Goal: Task Accomplishment & Management: Use online tool/utility

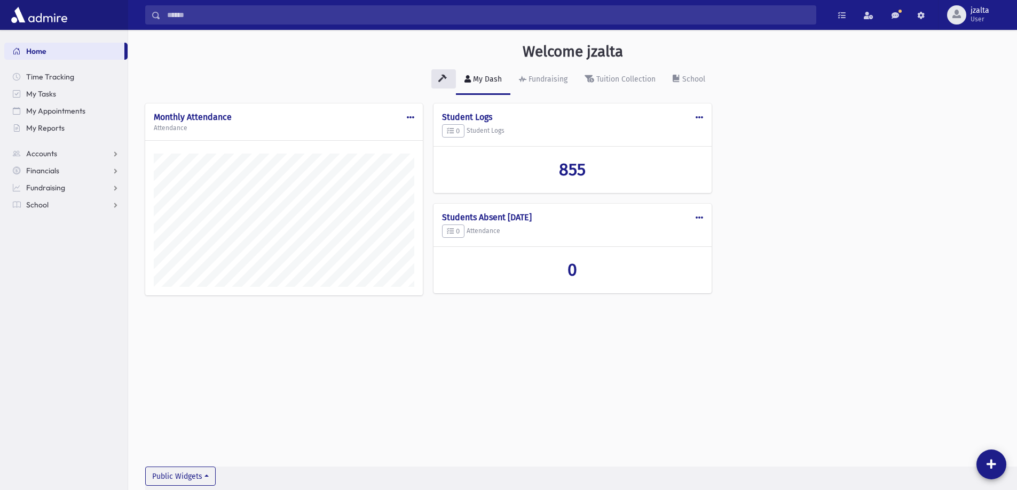
scroll to position [485, 889]
click at [62, 204] on link "School" at bounding box center [65, 204] width 123 height 17
click at [63, 224] on link "Students" at bounding box center [65, 221] width 123 height 17
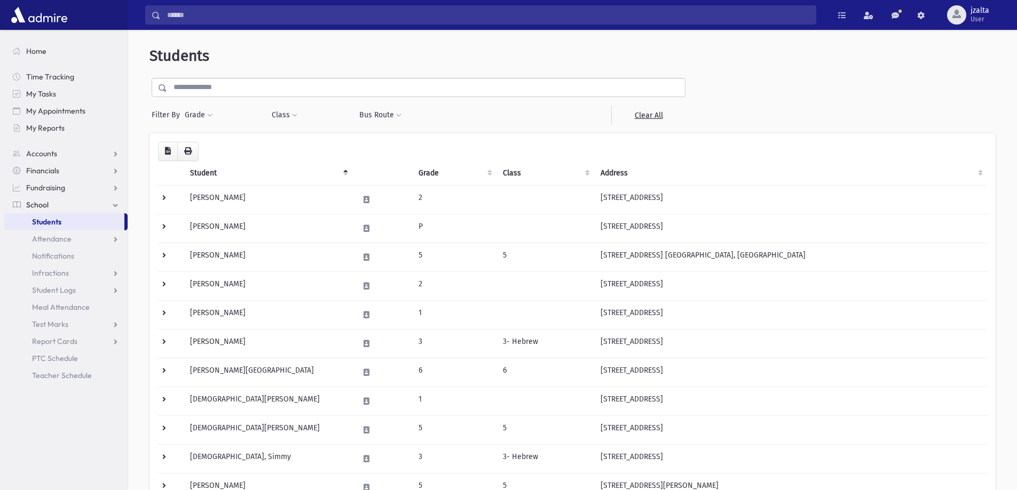
select select
click at [290, 122] on button "Class" at bounding box center [284, 115] width 27 height 19
click at [293, 140] on ul at bounding box center [327, 143] width 102 height 16
type input "*"
select select "*"
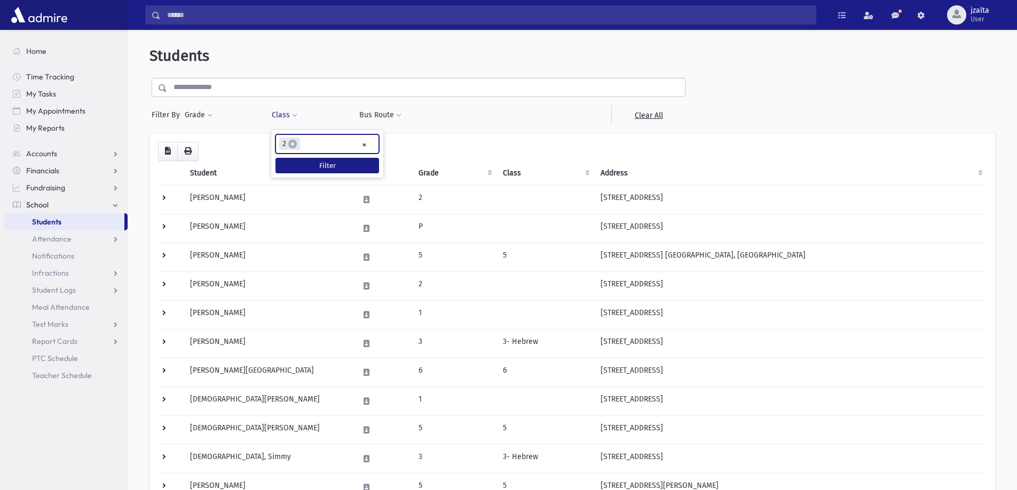
scroll to position [48, 0]
click at [339, 167] on button "Filter" at bounding box center [327, 165] width 104 height 15
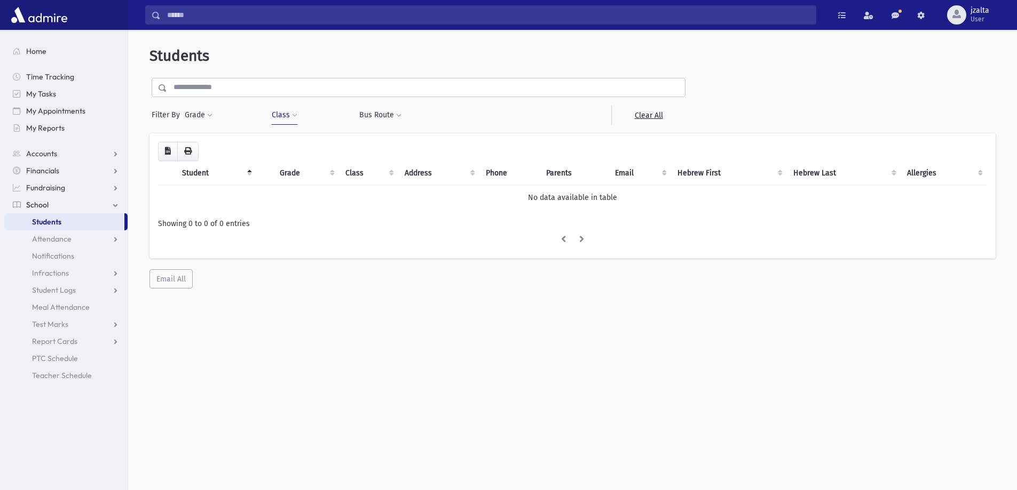
click at [282, 113] on button "Class" at bounding box center [284, 115] width 27 height 19
click at [303, 168] on button "Filter" at bounding box center [327, 165] width 104 height 15
click at [290, 119] on button "Class" at bounding box center [284, 115] width 27 height 19
click at [290, 145] on span "×" at bounding box center [292, 144] width 9 height 9
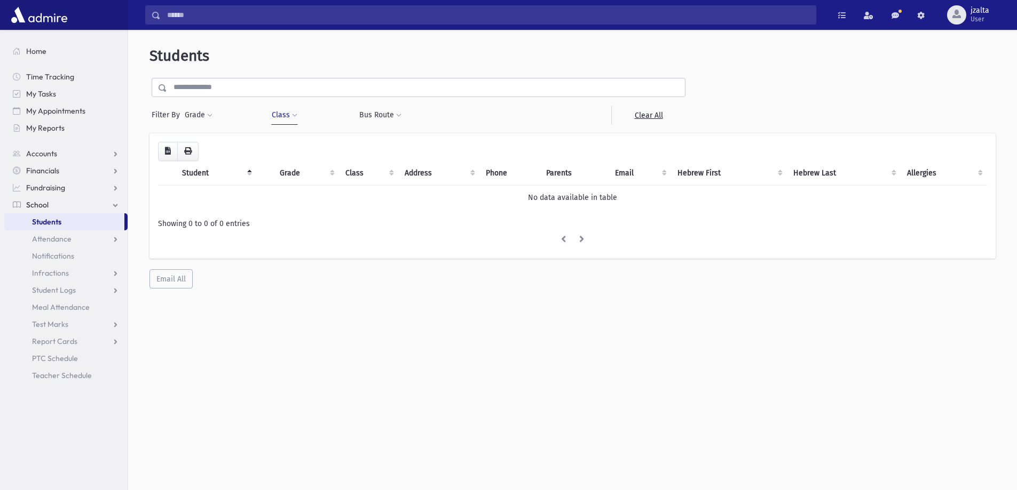
click at [288, 116] on button "Class" at bounding box center [284, 115] width 27 height 19
click at [318, 177] on button "Filter" at bounding box center [327, 178] width 104 height 15
click at [75, 216] on link "Students" at bounding box center [64, 221] width 120 height 17
click at [292, 114] on span at bounding box center [294, 116] width 5 height 6
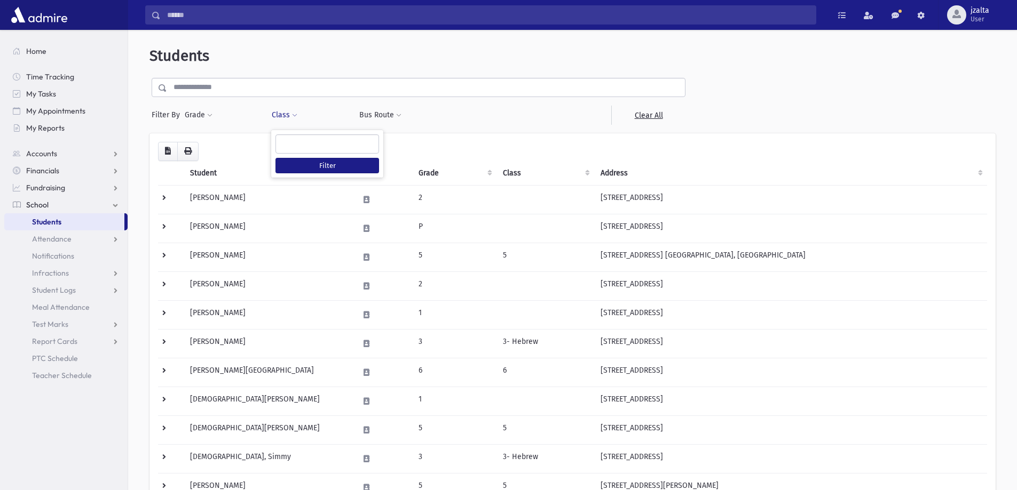
click at [317, 152] on span at bounding box center [327, 143] width 104 height 19
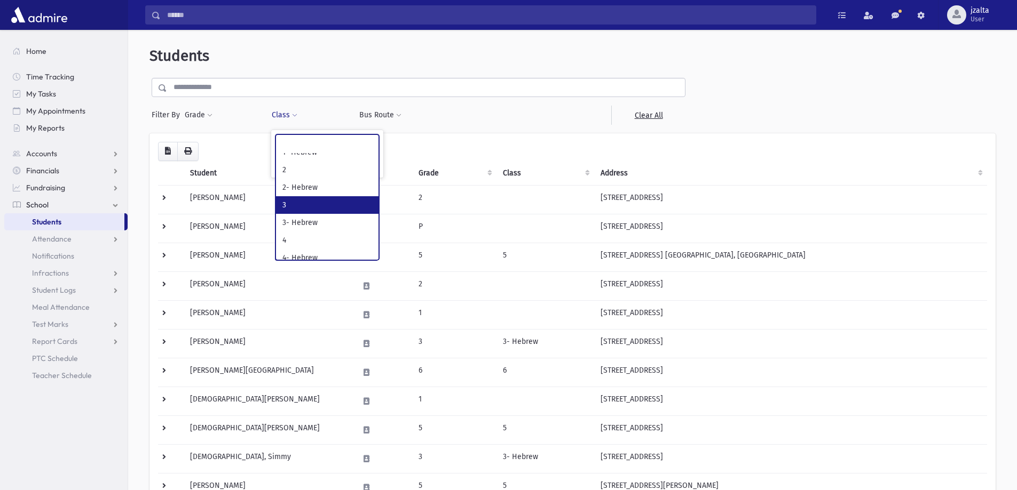
scroll to position [53, 0]
select select "*"
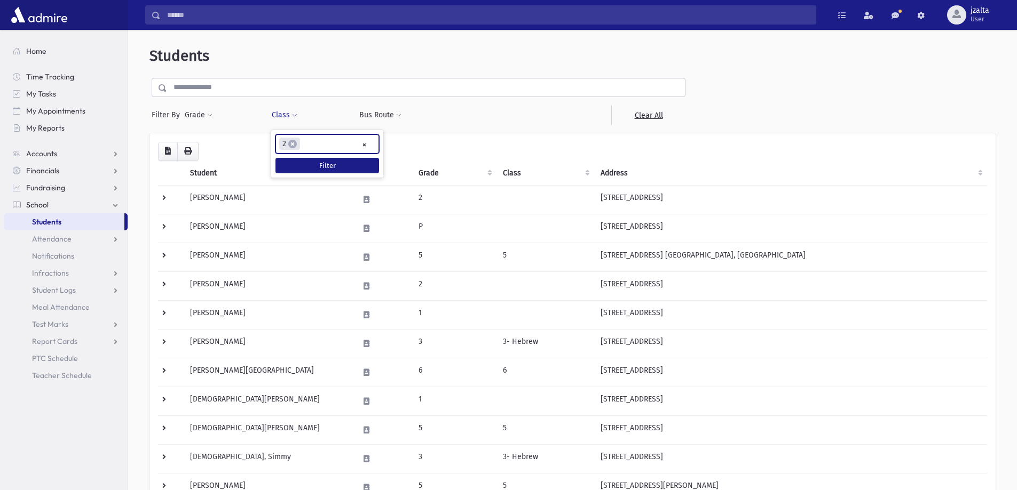
scroll to position [48, 0]
click at [327, 169] on button "Filter" at bounding box center [327, 165] width 104 height 15
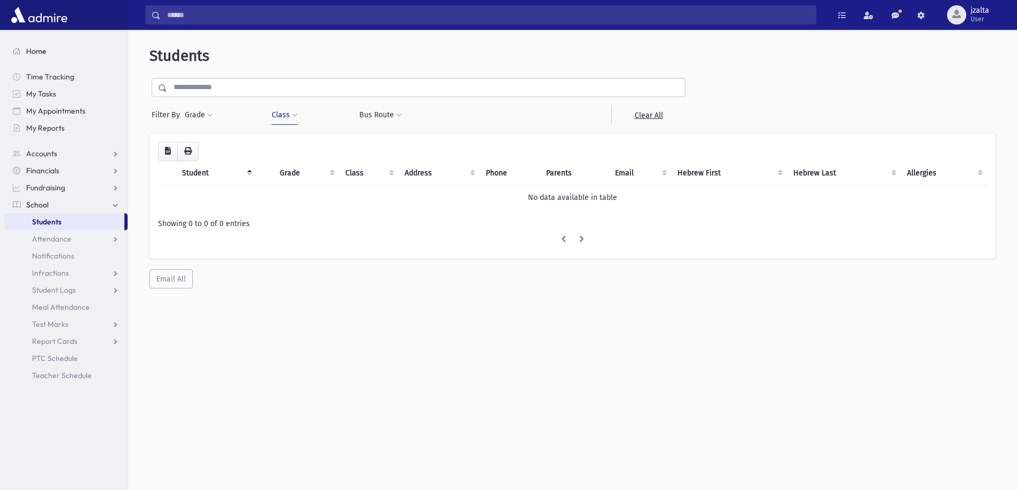
click at [42, 52] on span "Home" at bounding box center [36, 51] width 20 height 10
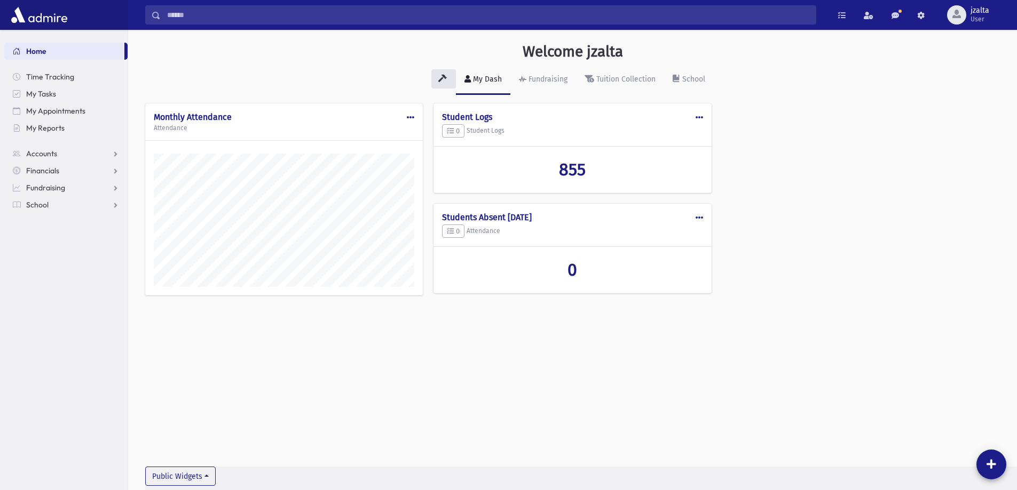
scroll to position [485, 889]
click at [102, 207] on link "School" at bounding box center [65, 204] width 123 height 17
click at [46, 219] on span "Students" at bounding box center [46, 222] width 29 height 10
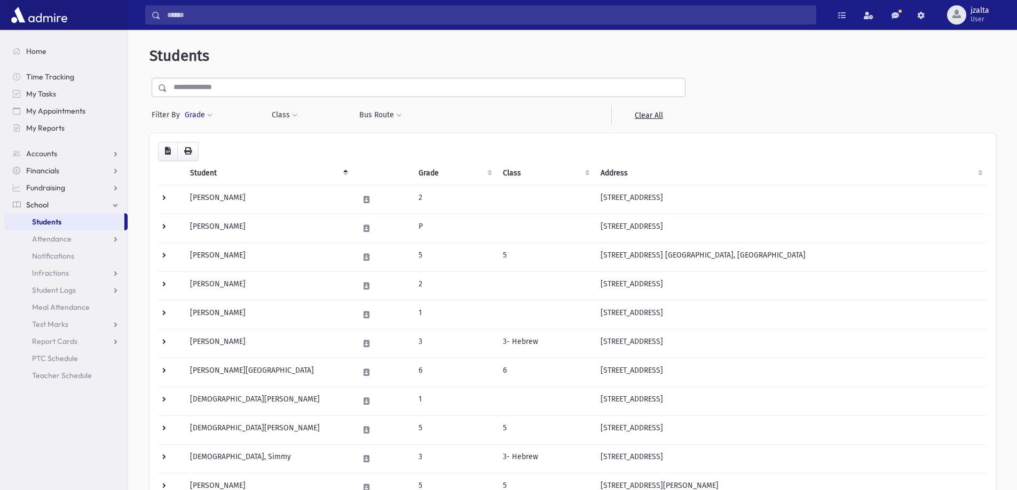
click at [207, 113] on span at bounding box center [209, 116] width 5 height 6
click at [220, 140] on ul at bounding box center [246, 145] width 111 height 16
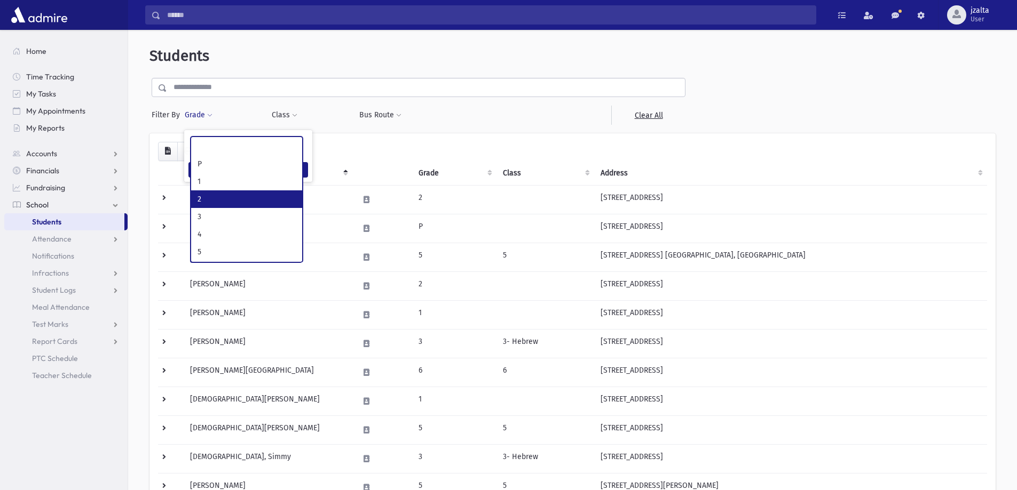
select select "*"
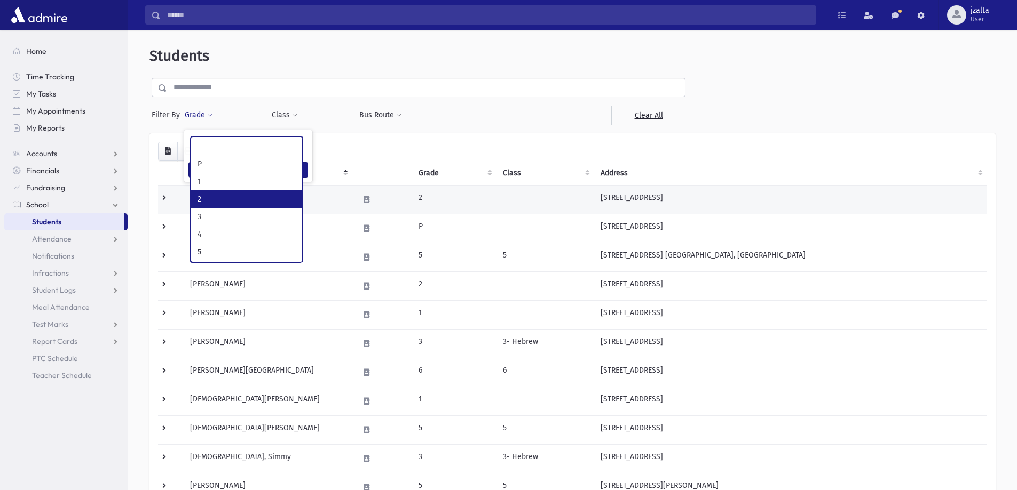
scroll to position [19, 0]
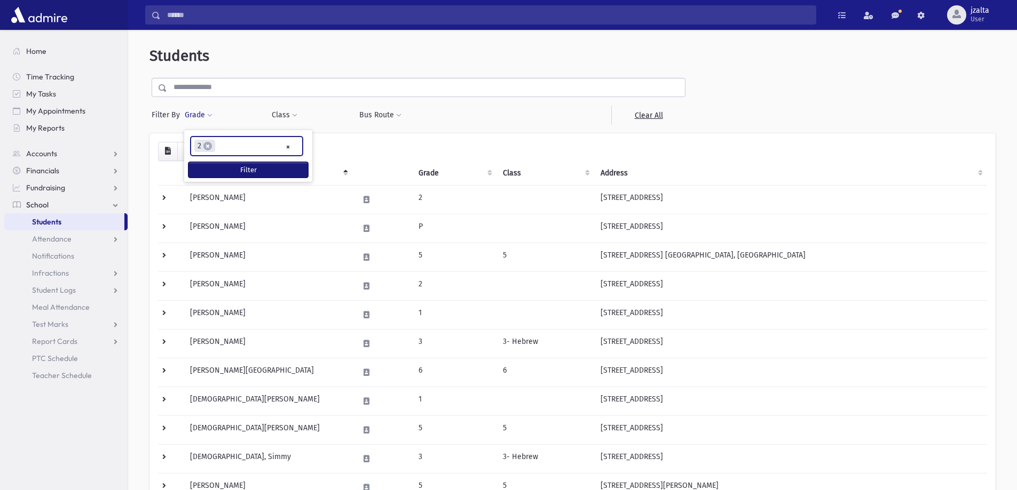
click at [236, 169] on button "Filter" at bounding box center [248, 169] width 120 height 15
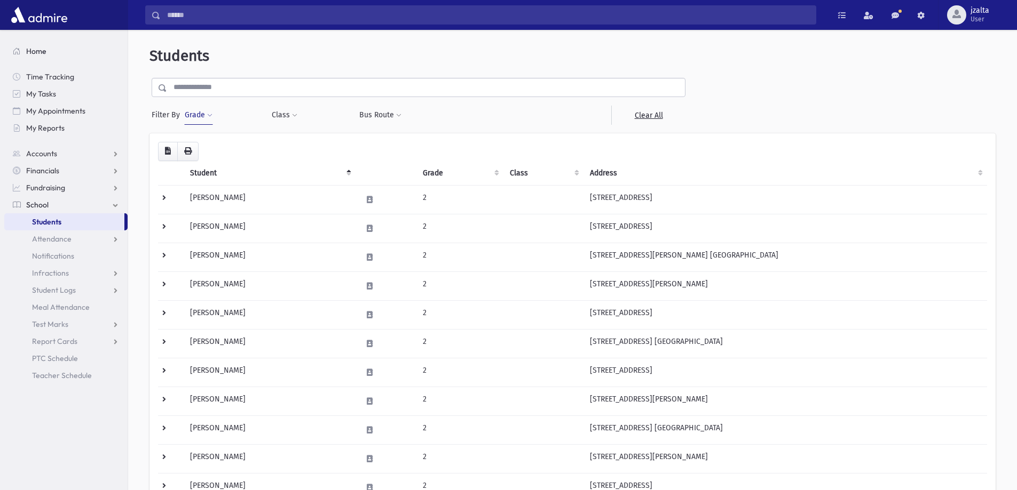
click at [39, 54] on span "Home" at bounding box center [36, 51] width 20 height 10
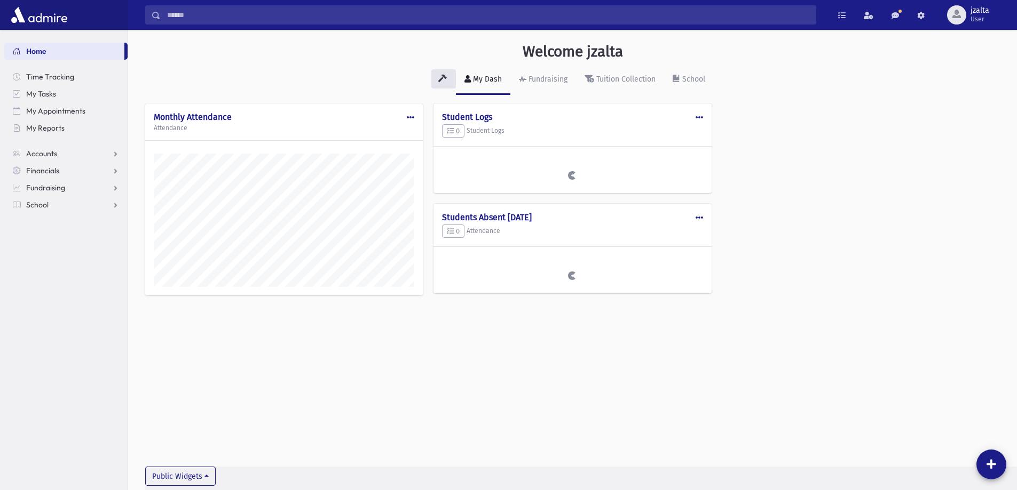
scroll to position [485, 889]
click at [75, 197] on link "School" at bounding box center [65, 204] width 123 height 17
click at [73, 129] on link "My Reports" at bounding box center [65, 128] width 123 height 17
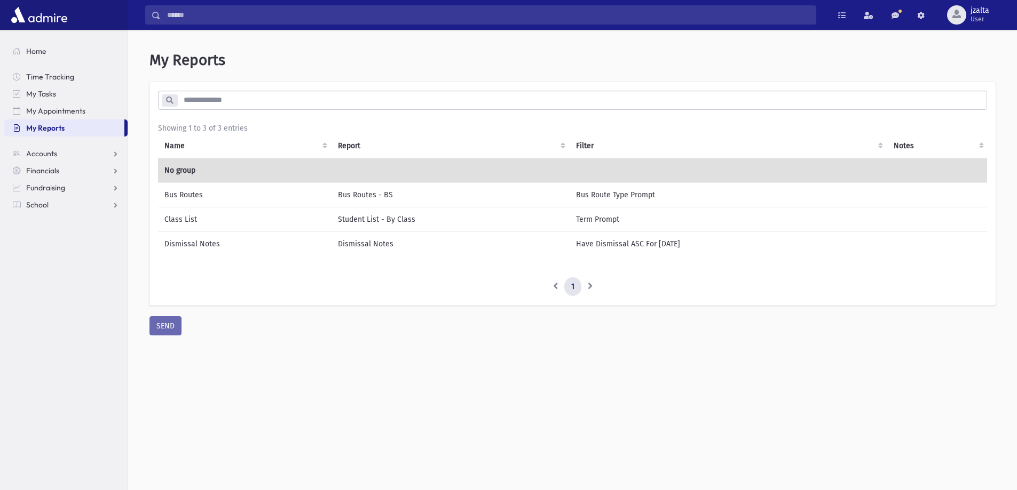
click at [435, 204] on td "Bus Routes - BS" at bounding box center [450, 195] width 238 height 25
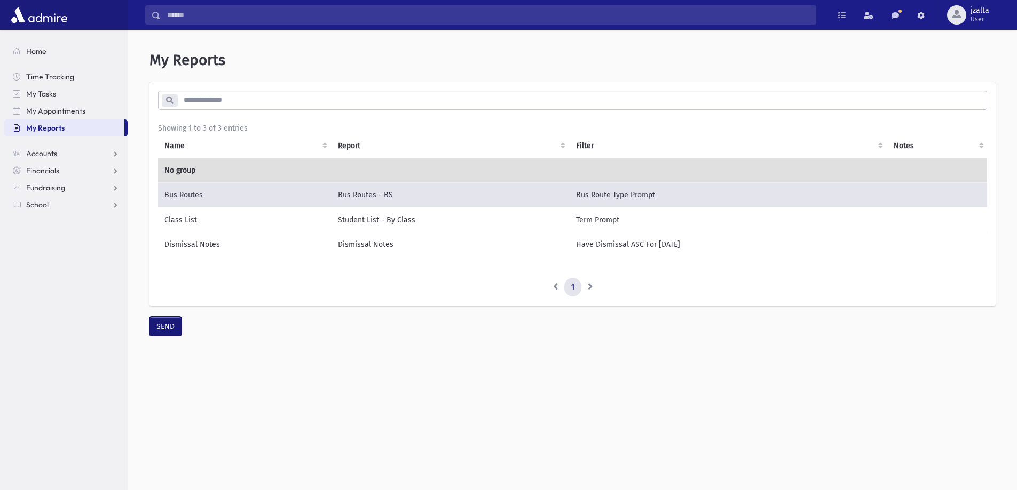
click at [155, 336] on button "SEND" at bounding box center [165, 326] width 32 height 19
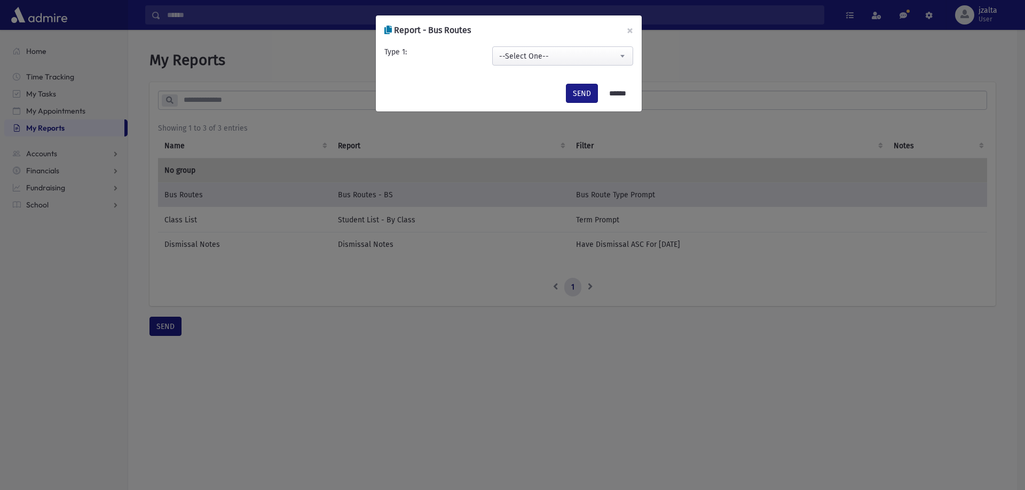
click at [575, 54] on span "--Select One--" at bounding box center [563, 56] width 140 height 19
click at [588, 49] on span "--Select One--" at bounding box center [563, 56] width 140 height 19
click at [615, 89] on input "******" at bounding box center [617, 93] width 31 height 19
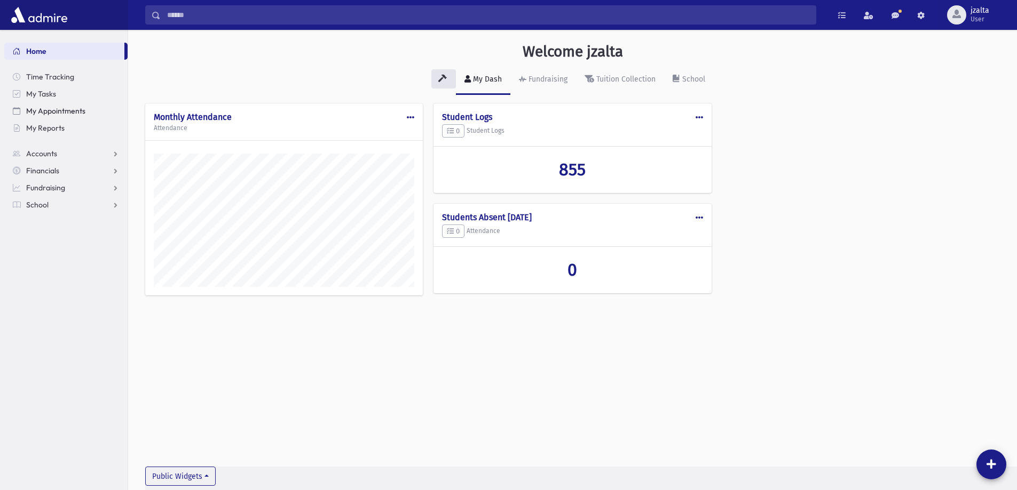
scroll to position [485, 889]
click at [50, 128] on span "My Reports" at bounding box center [45, 128] width 38 height 10
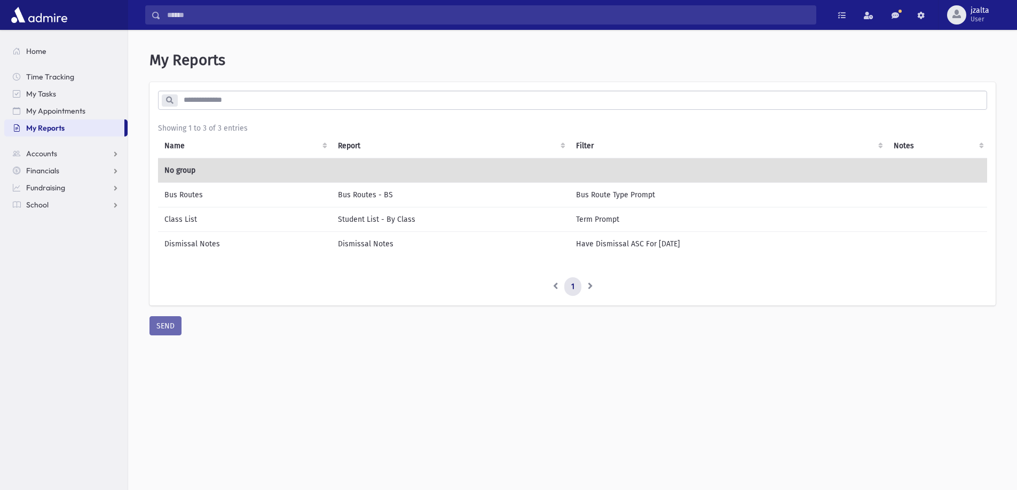
click at [224, 203] on td "Bus Routes" at bounding box center [244, 195] width 173 height 25
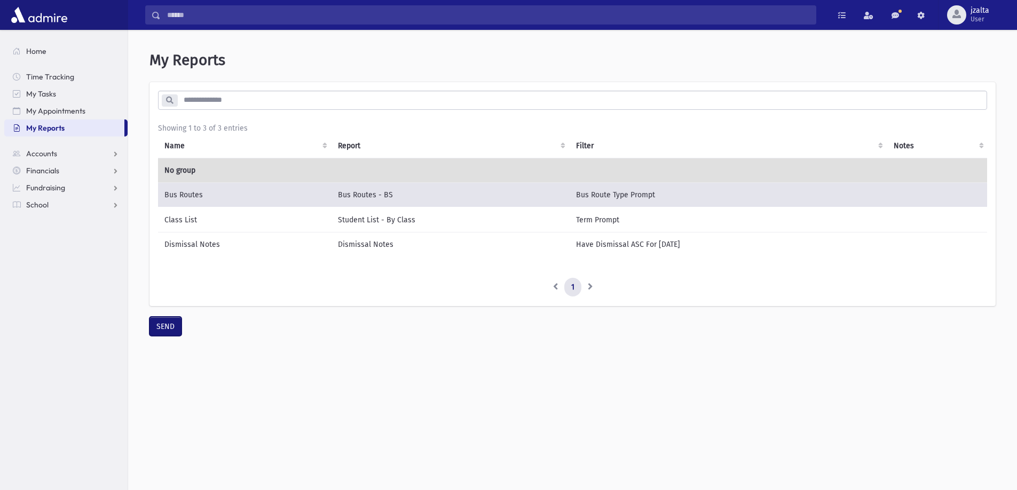
click at [173, 336] on button "SEND" at bounding box center [165, 326] width 32 height 19
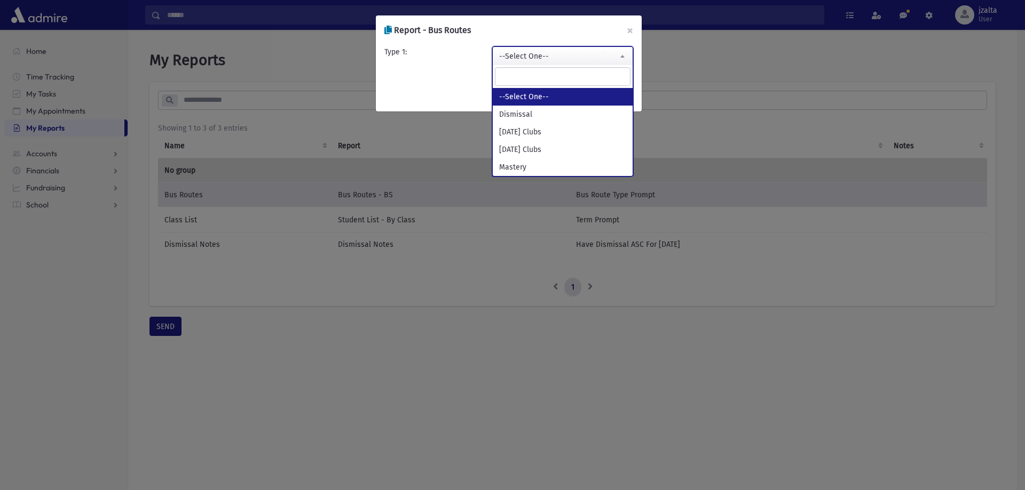
click at [579, 46] on span "--Select One--" at bounding box center [562, 55] width 141 height 19
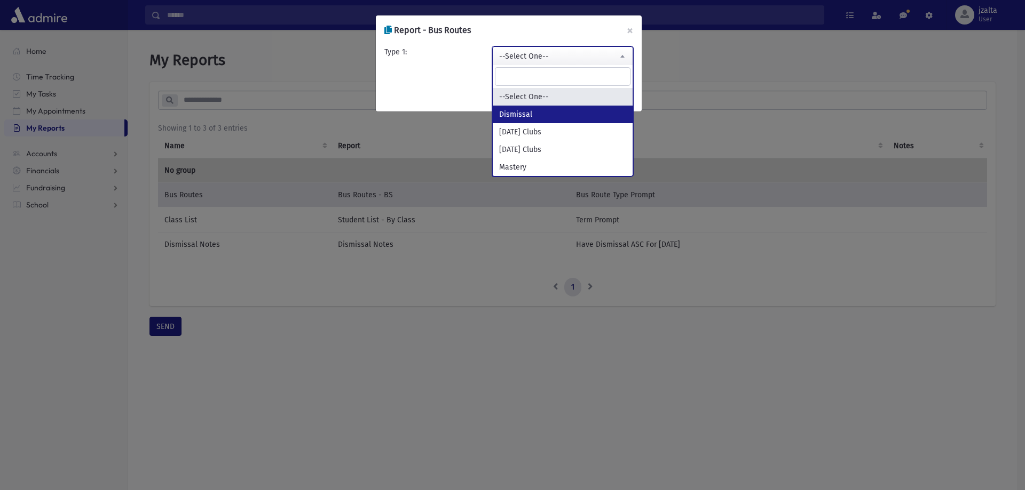
select select "*********"
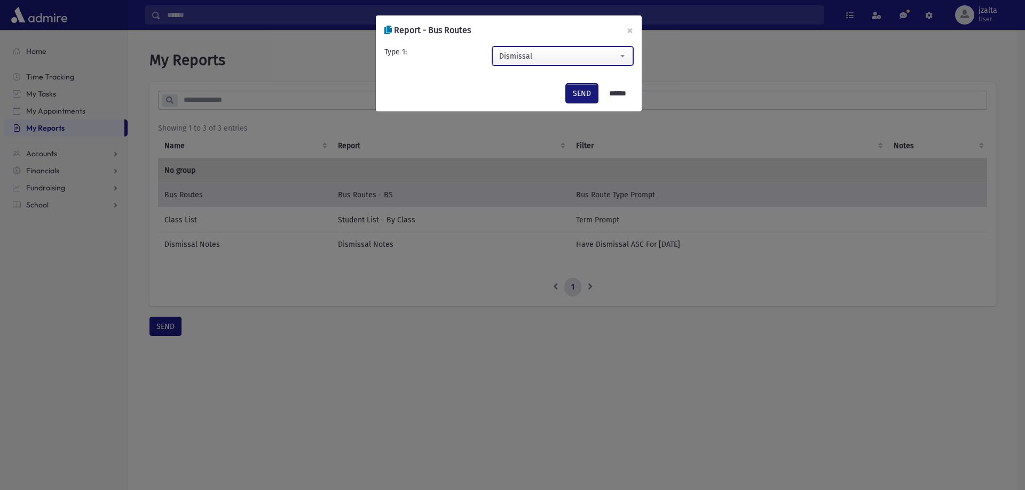
click at [570, 90] on button "SEND" at bounding box center [582, 93] width 32 height 19
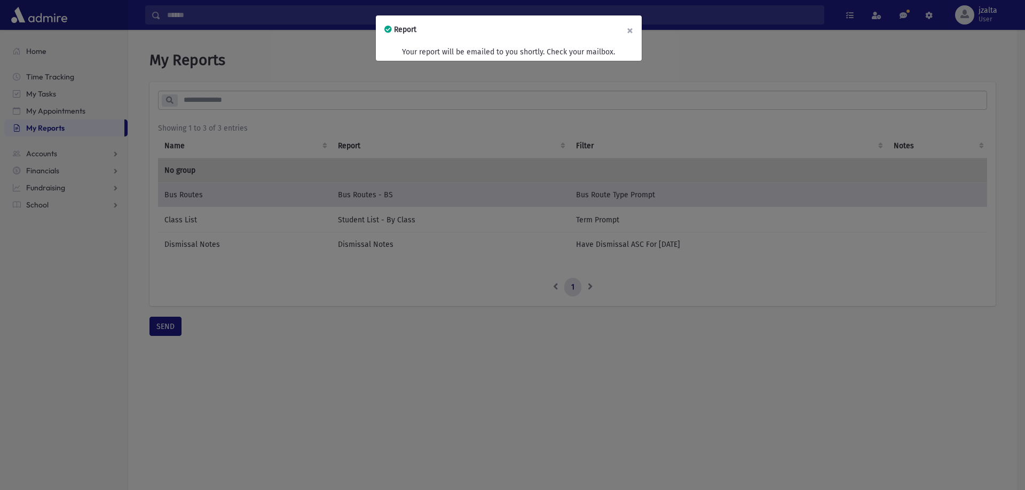
click at [628, 36] on button "×" at bounding box center [629, 30] width 23 height 30
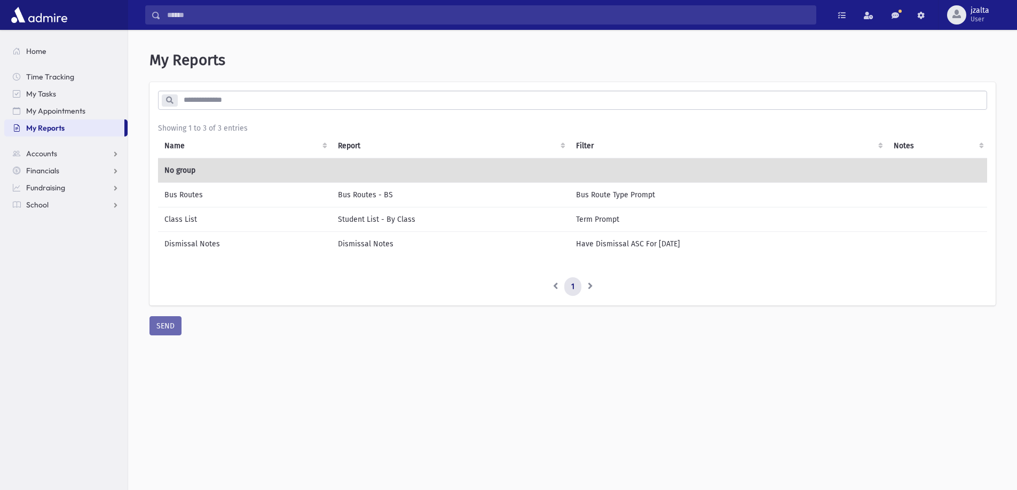
click at [302, 198] on td "Bus Routes" at bounding box center [244, 195] width 173 height 25
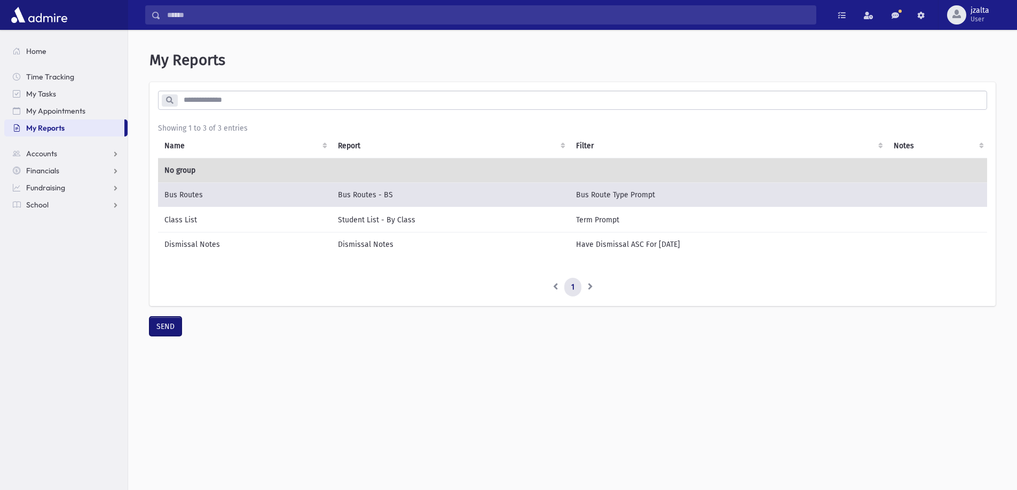
click at [165, 332] on button "SEND" at bounding box center [165, 326] width 32 height 19
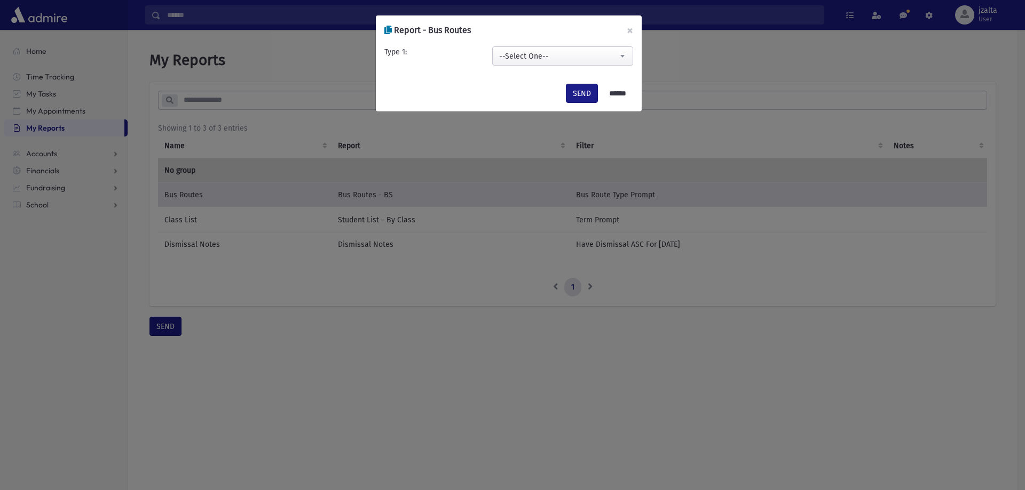
click at [543, 45] on div "**********" at bounding box center [509, 60] width 266 height 30
click at [545, 55] on span "--Select One--" at bounding box center [563, 56] width 140 height 19
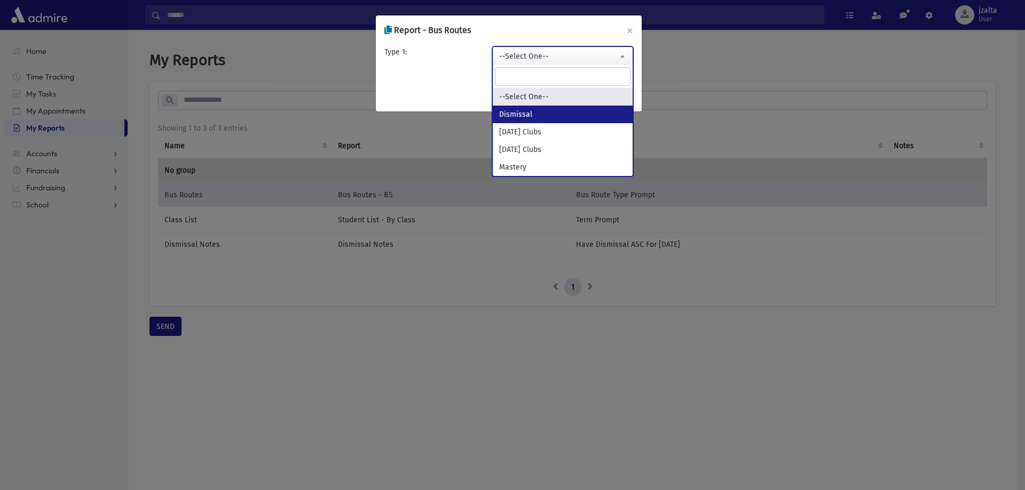
select select "*********"
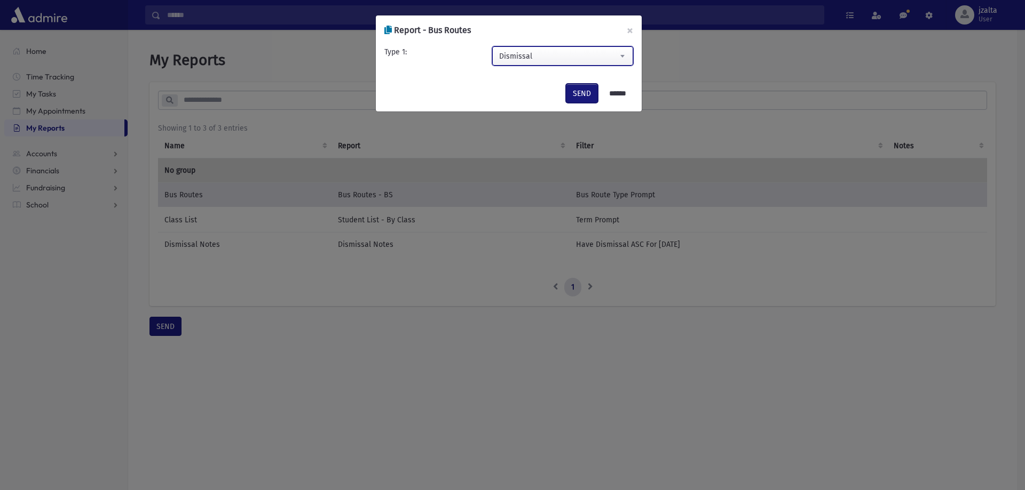
click at [582, 94] on button "SEND" at bounding box center [582, 93] width 32 height 19
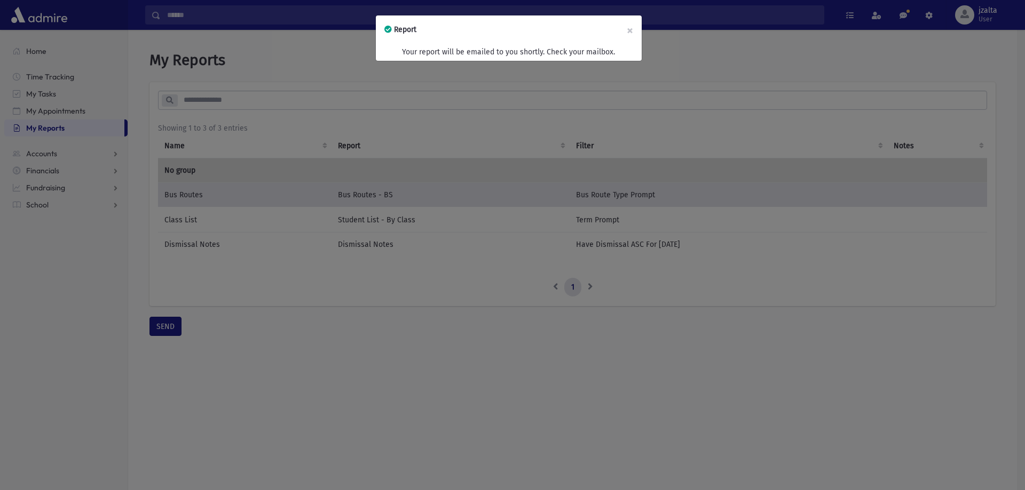
click at [203, 121] on div "Report × Your report will be emailed to you shortly. Check your mailbox." at bounding box center [512, 245] width 1025 height 490
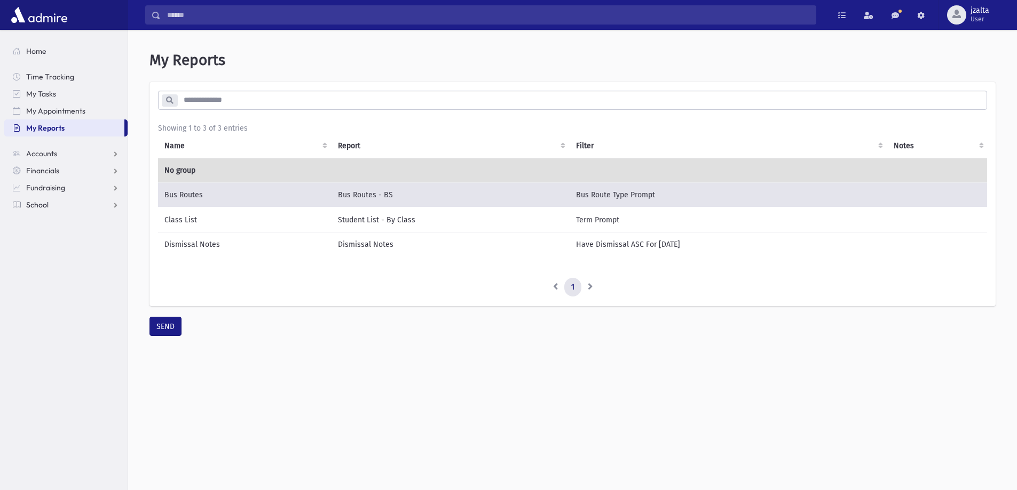
click at [49, 200] on link "School" at bounding box center [65, 204] width 123 height 17
click at [46, 222] on span "Students" at bounding box center [46, 222] width 29 height 10
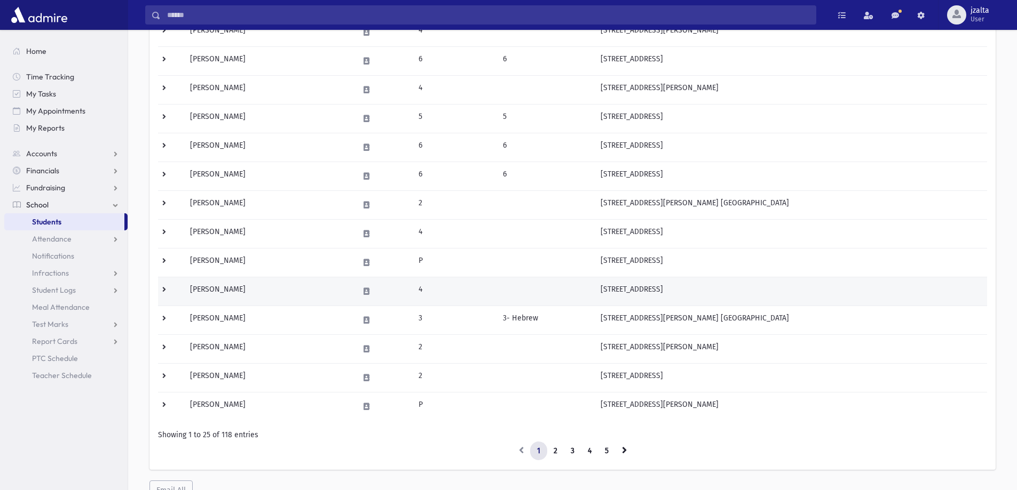
scroll to position [531, 0]
